Goal: Register for event/course

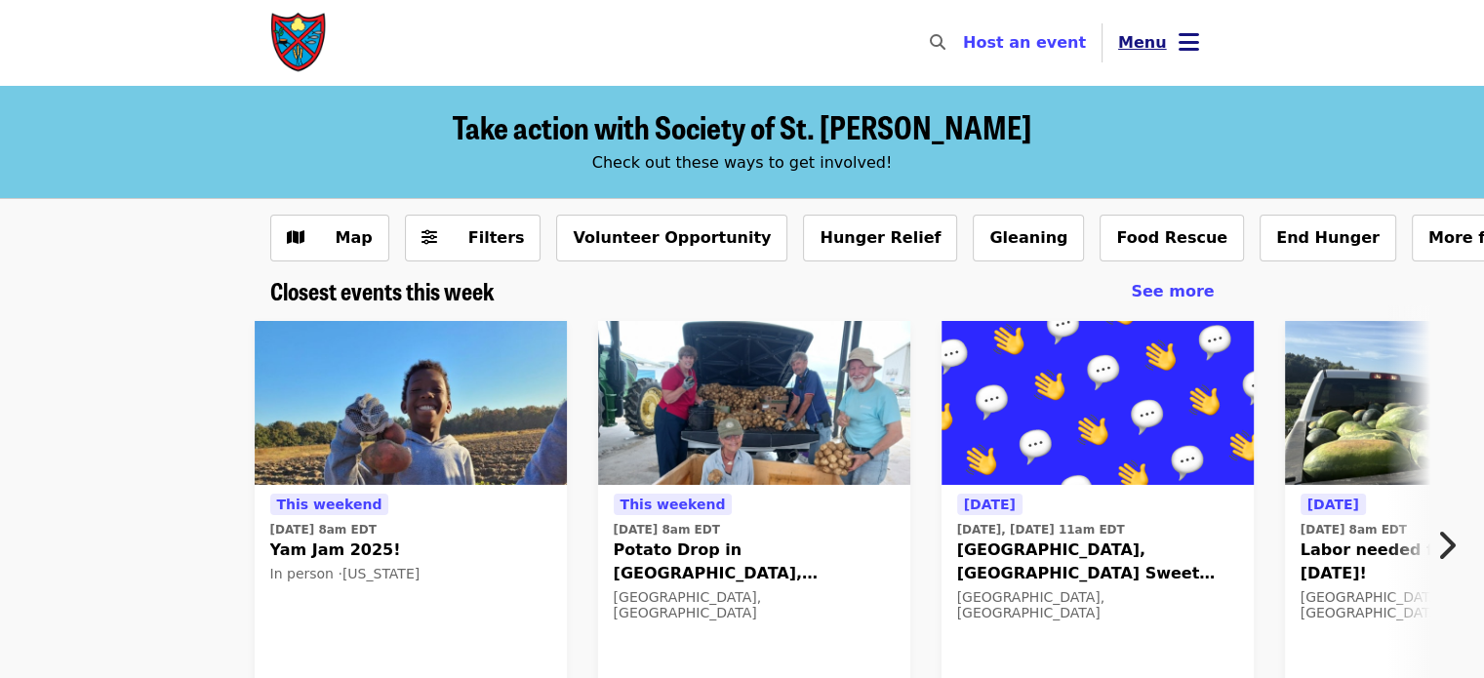
click at [1174, 64] on button "Menu" at bounding box center [1159, 43] width 112 height 47
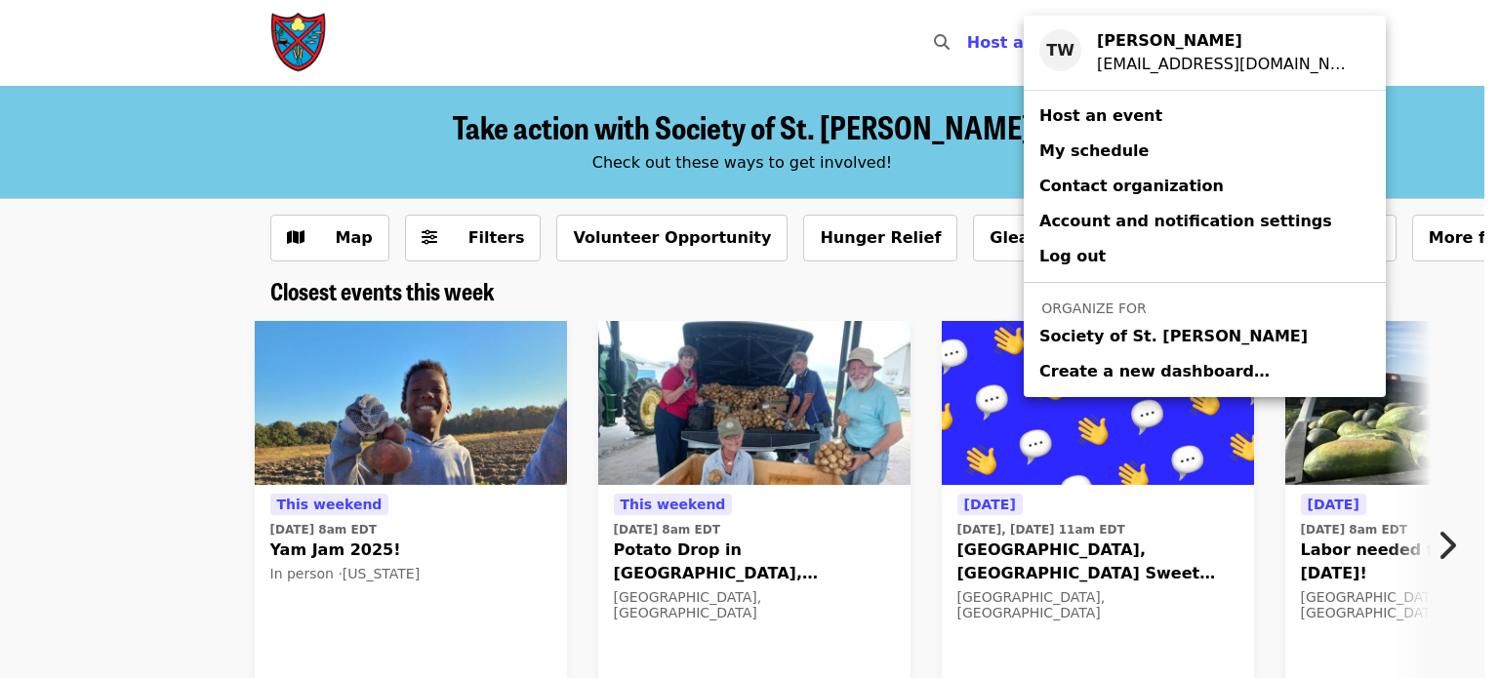
click at [1149, 344] on span "Society of St. [PERSON_NAME]" at bounding box center [1173, 336] width 268 height 23
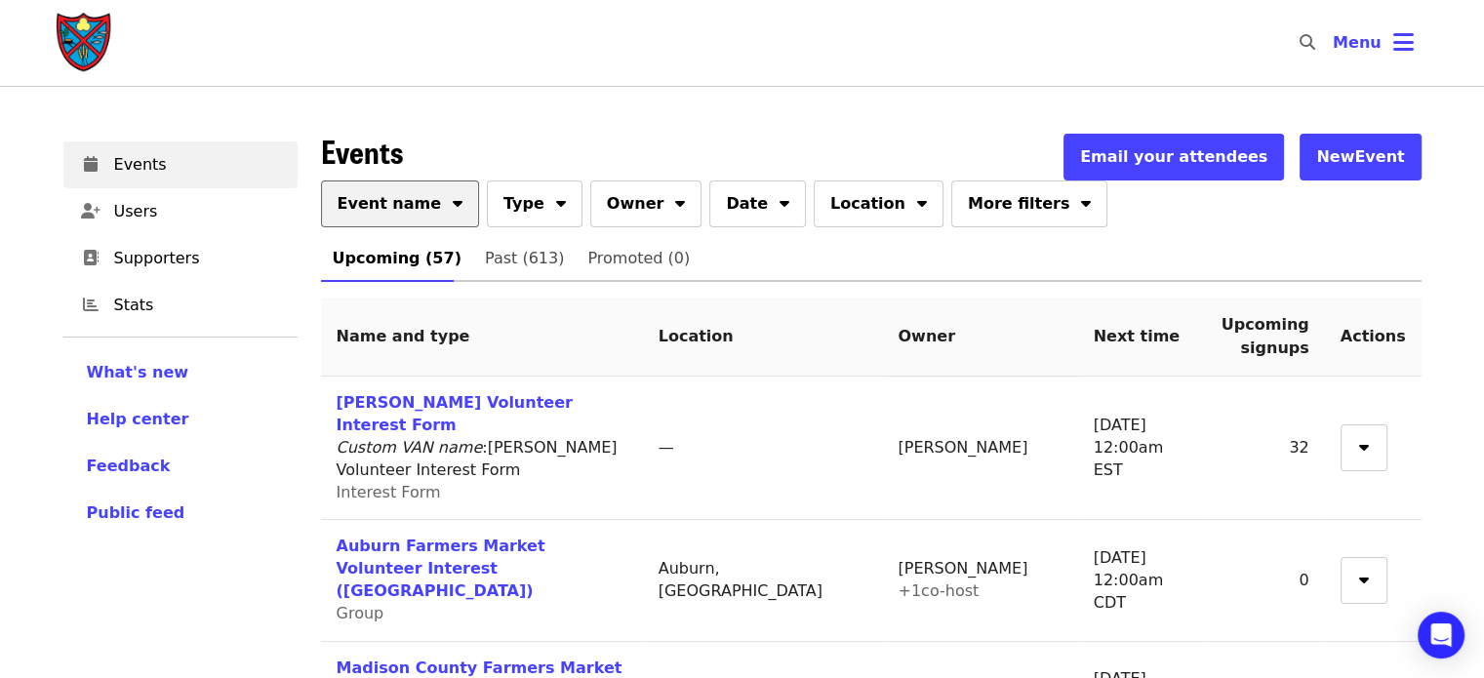
drag, startPoint x: 420, startPoint y: 231, endPoint x: 427, endPoint y: 194, distance: 37.9
click at [427, 194] on div "Event name Type Owner Date Location More filters" at bounding box center [871, 208] width 1101 height 55
click at [425, 221] on button "Event name" at bounding box center [400, 204] width 159 height 47
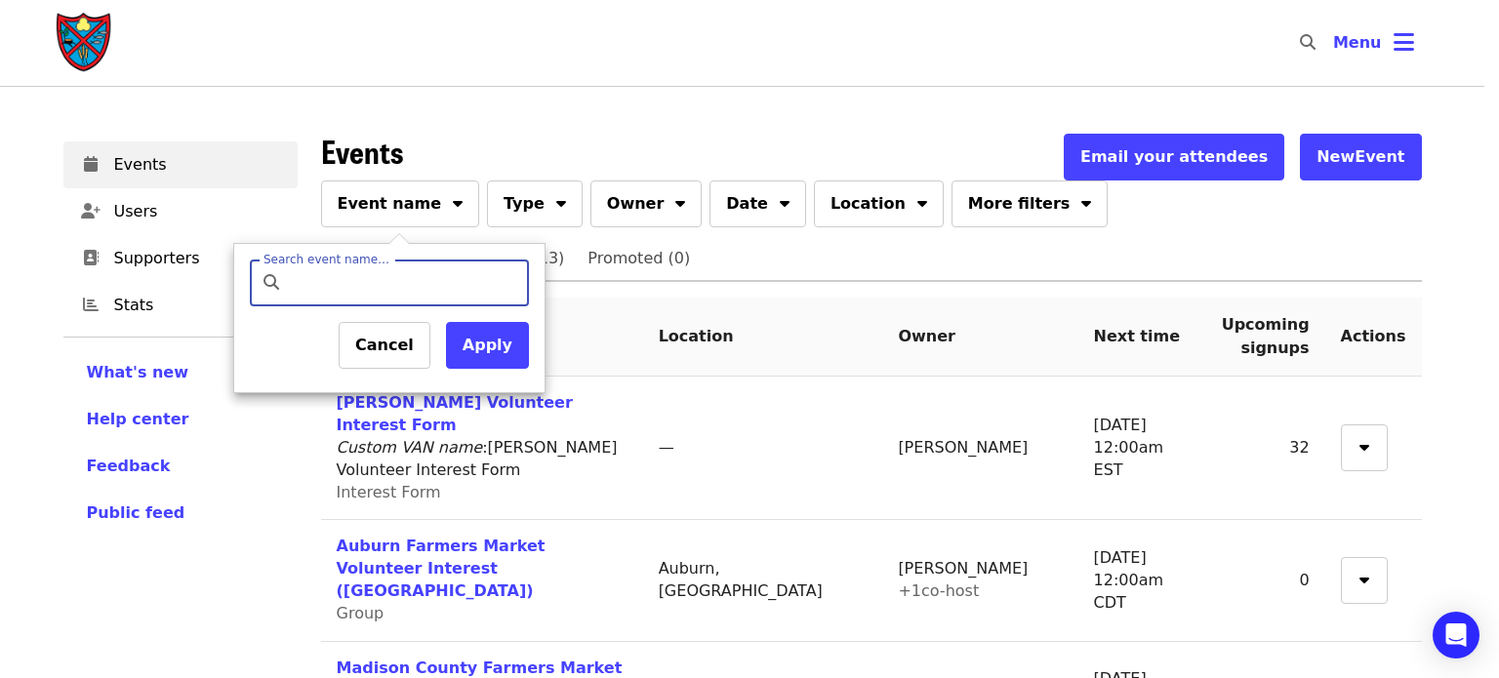
click at [388, 290] on input "Search event name…" at bounding box center [406, 283] width 230 height 47
type input "*******"
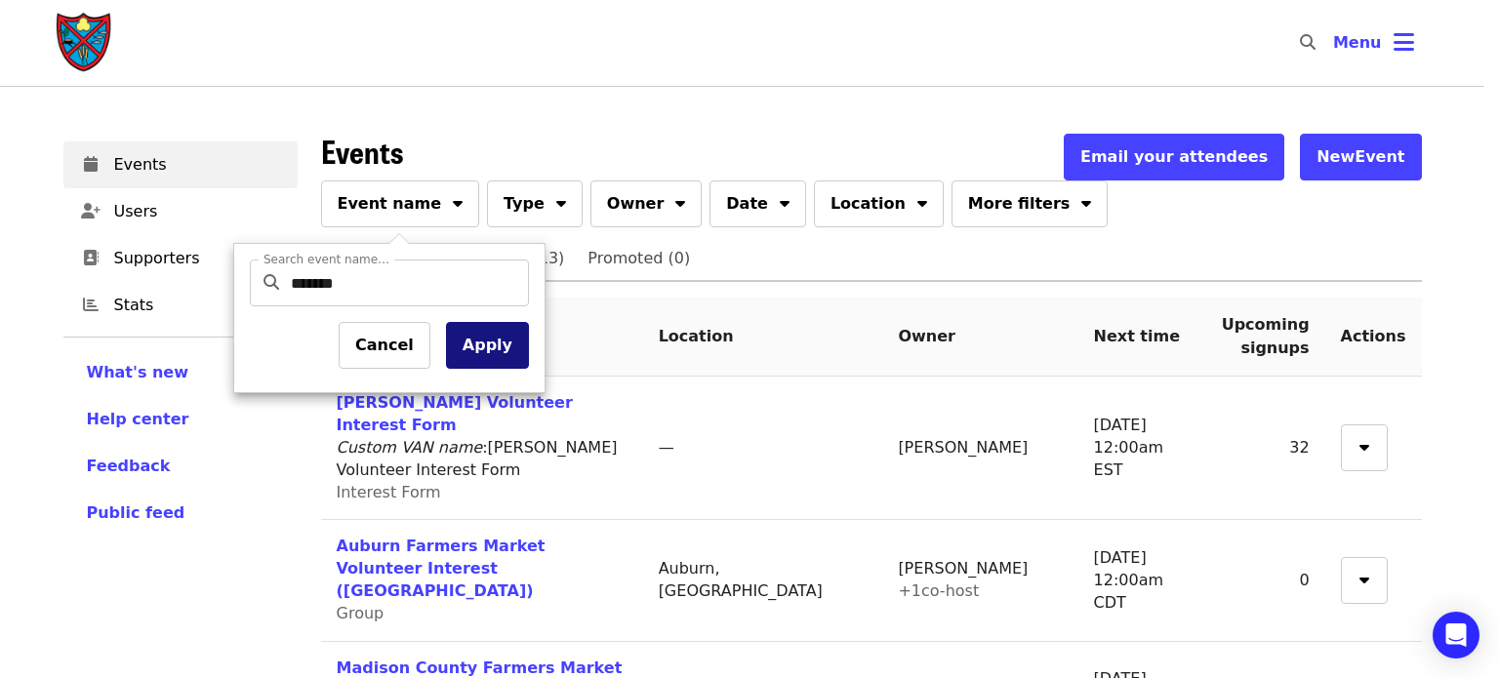
click at [472, 342] on button "Apply" at bounding box center [487, 345] width 83 height 47
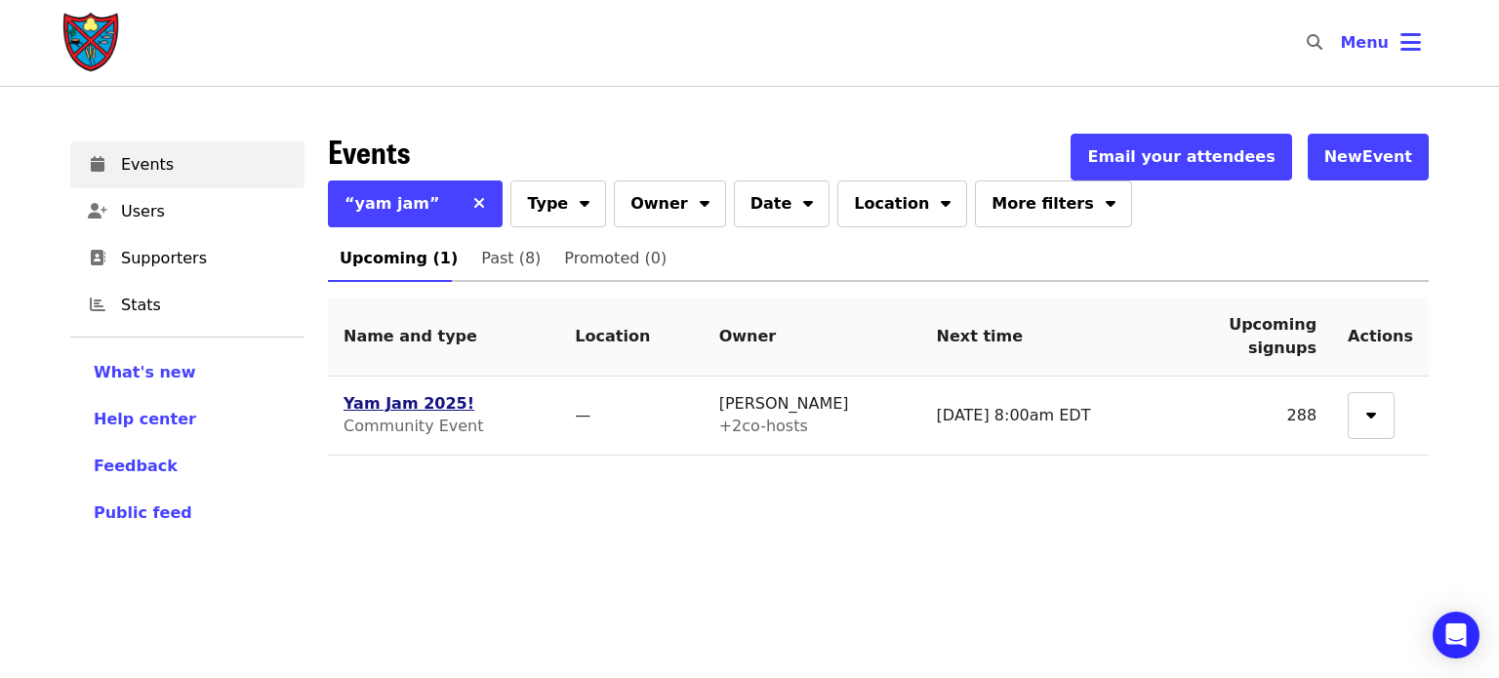
click at [425, 408] on link "Yam Jam 2025!" at bounding box center [409, 403] width 131 height 19
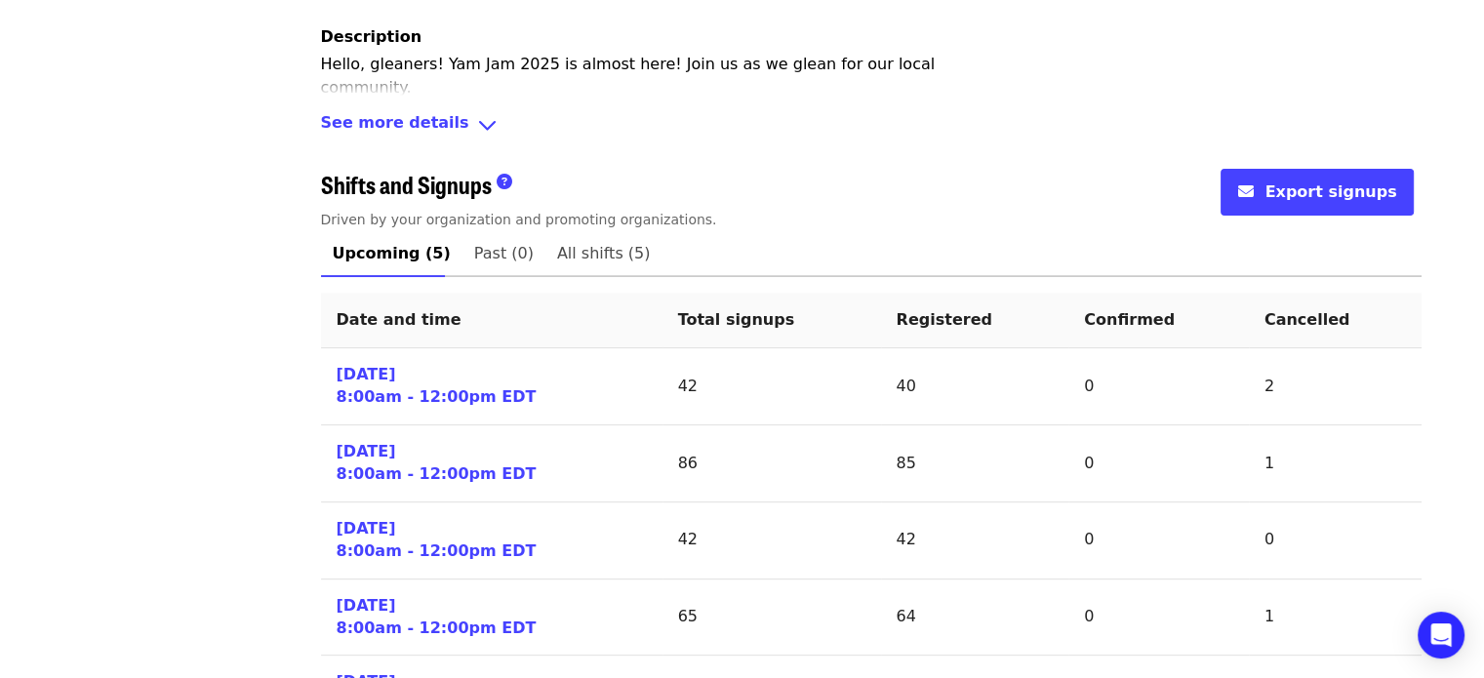
scroll to position [780, 0]
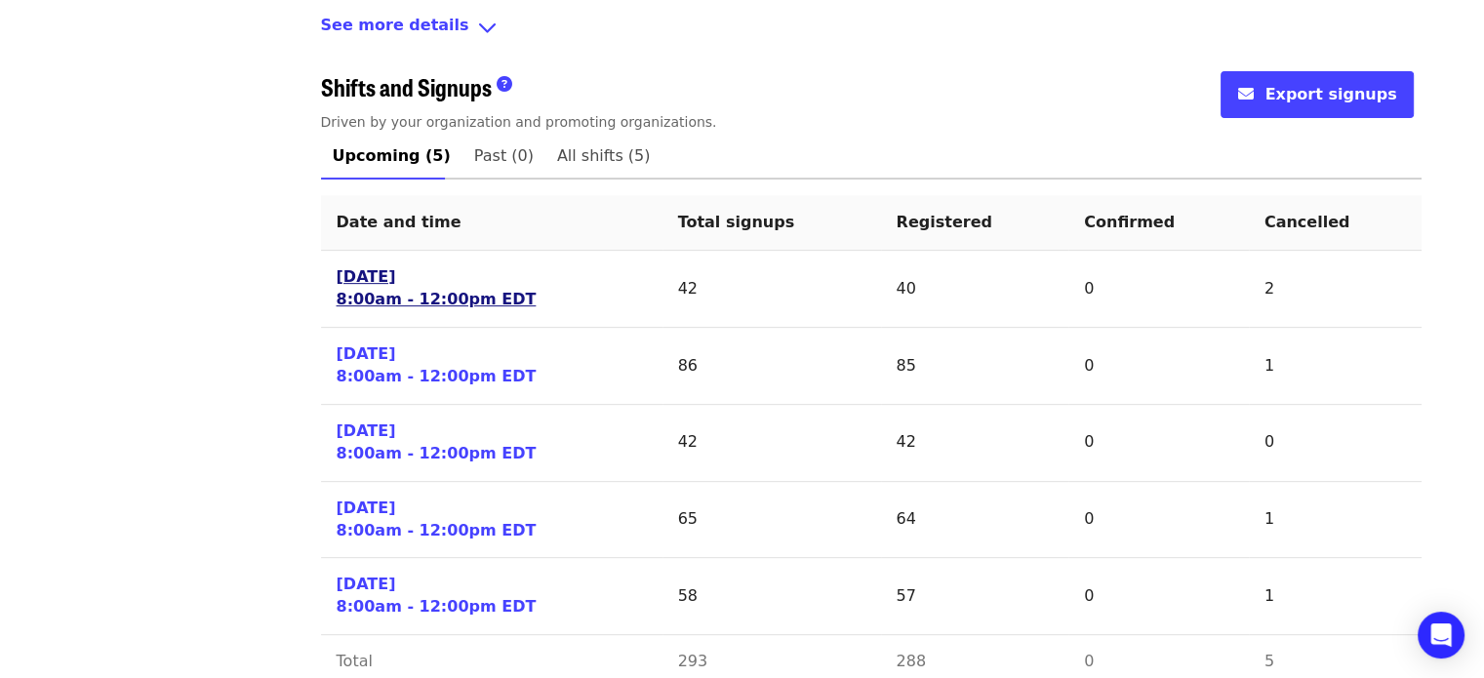
click at [394, 293] on link "[DATE] 8:00am - 12:00pm EDT" at bounding box center [437, 288] width 200 height 45
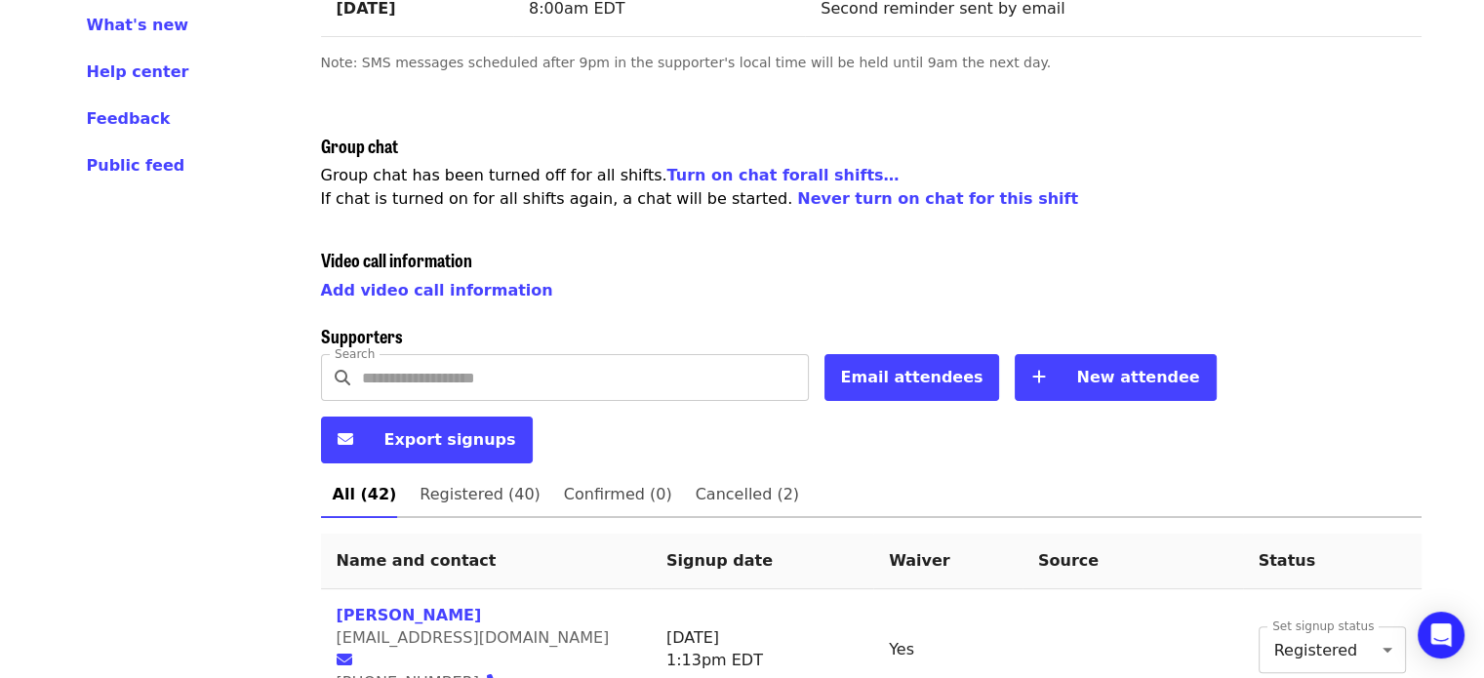
scroll to position [347, 0]
